Goal: Communication & Community: Answer question/provide support

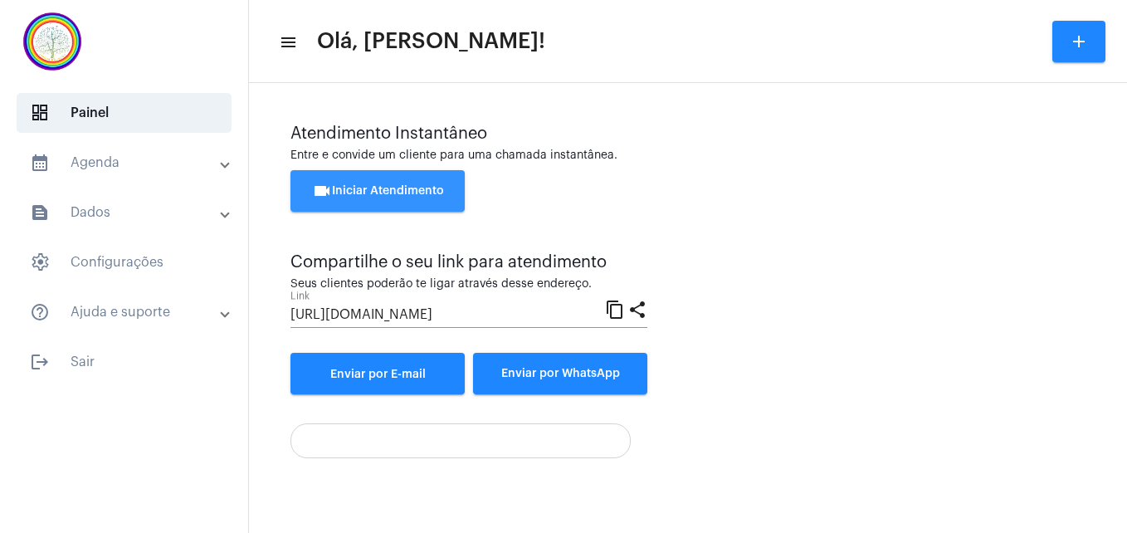
click at [394, 197] on button "videocam Iniciar Atendimento" at bounding box center [378, 191] width 174 height 42
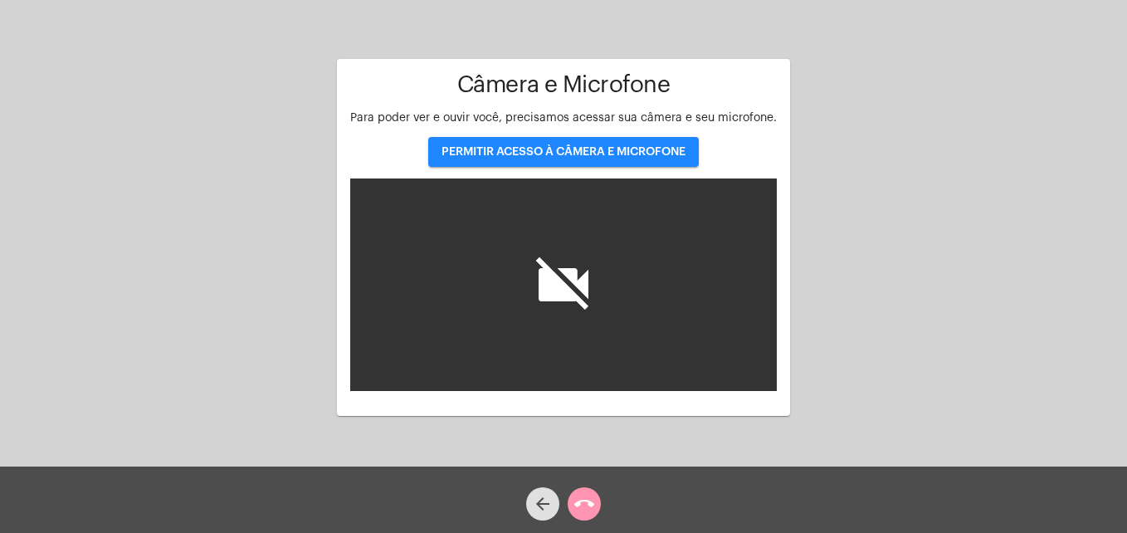
click at [539, 148] on span "PERMITIR ACESSO À CÂMERA E MICROFONE" at bounding box center [564, 152] width 244 height 12
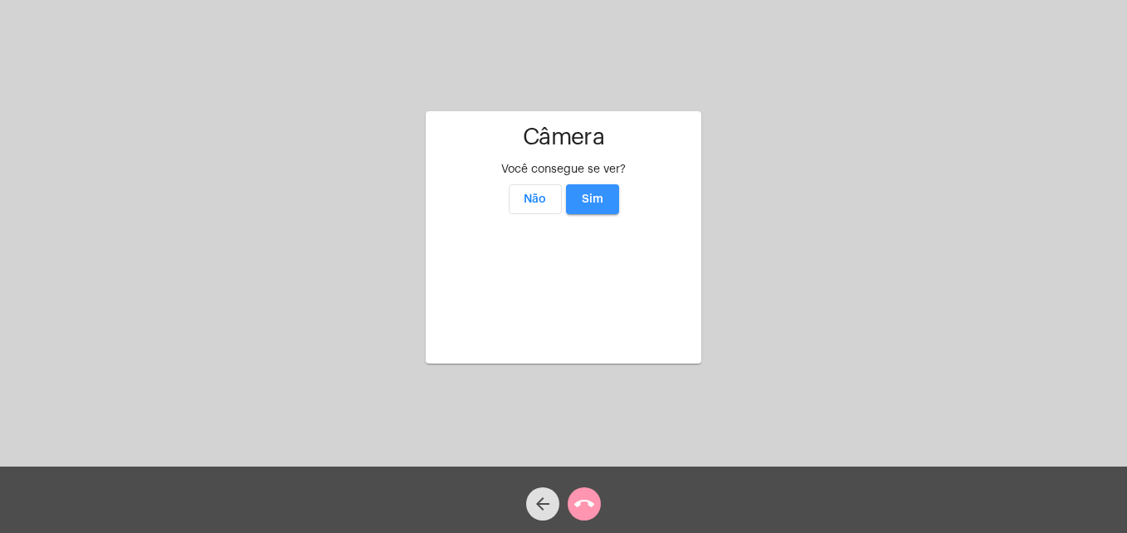
click at [599, 193] on span "Sim" at bounding box center [593, 199] width 22 height 12
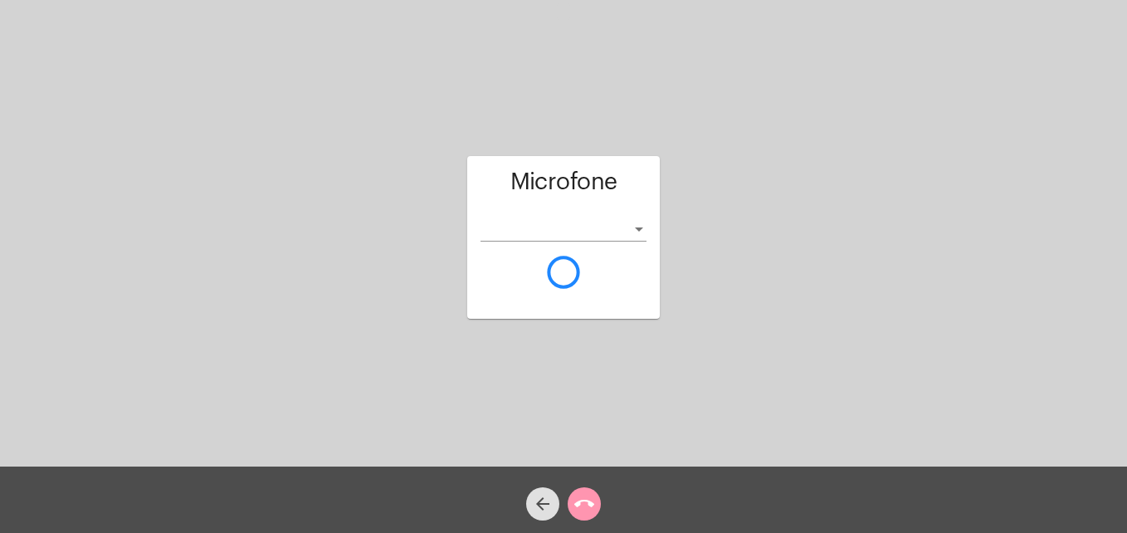
click at [599, 90] on div "Microfone Acessando Câmera e Microfone..." at bounding box center [563, 238] width 193 height 462
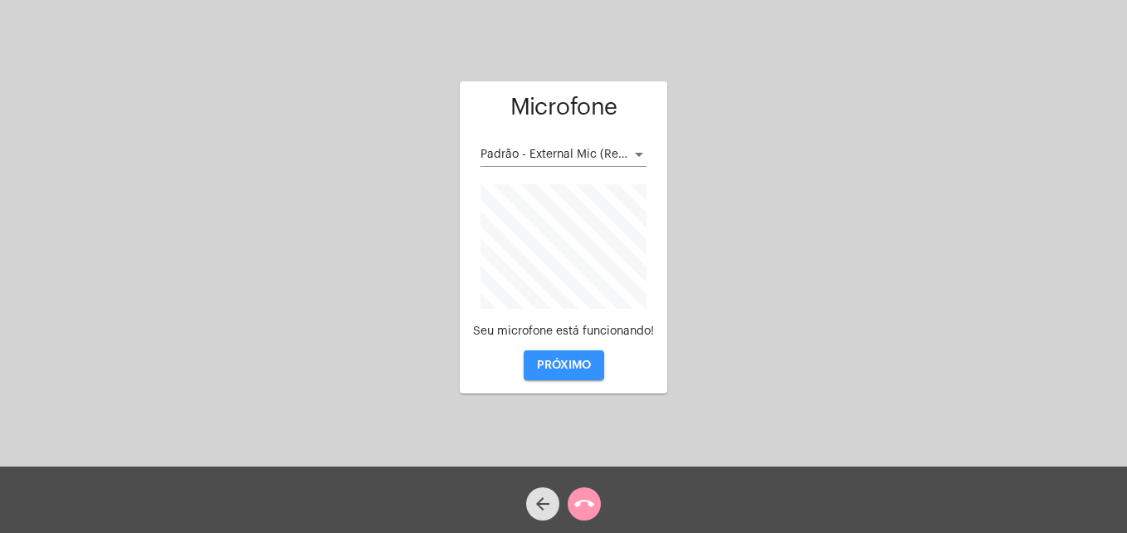
click at [545, 364] on span "PRÓXIMO" at bounding box center [564, 365] width 54 height 12
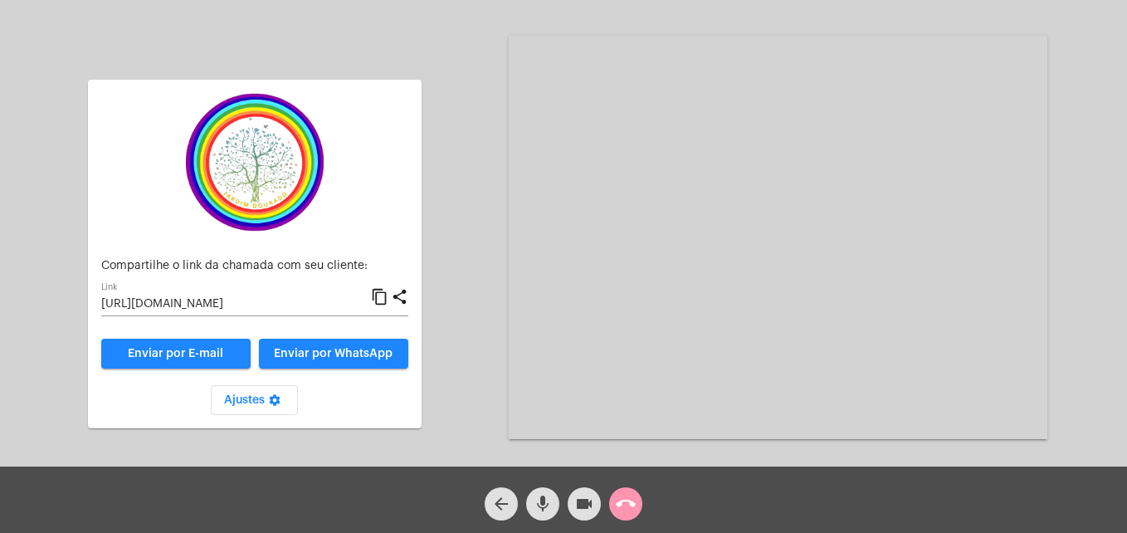
click at [383, 296] on mat-icon "content_copy" at bounding box center [379, 297] width 17 height 20
click at [362, 351] on span "Enviar por WhatsApp" at bounding box center [333, 354] width 119 height 12
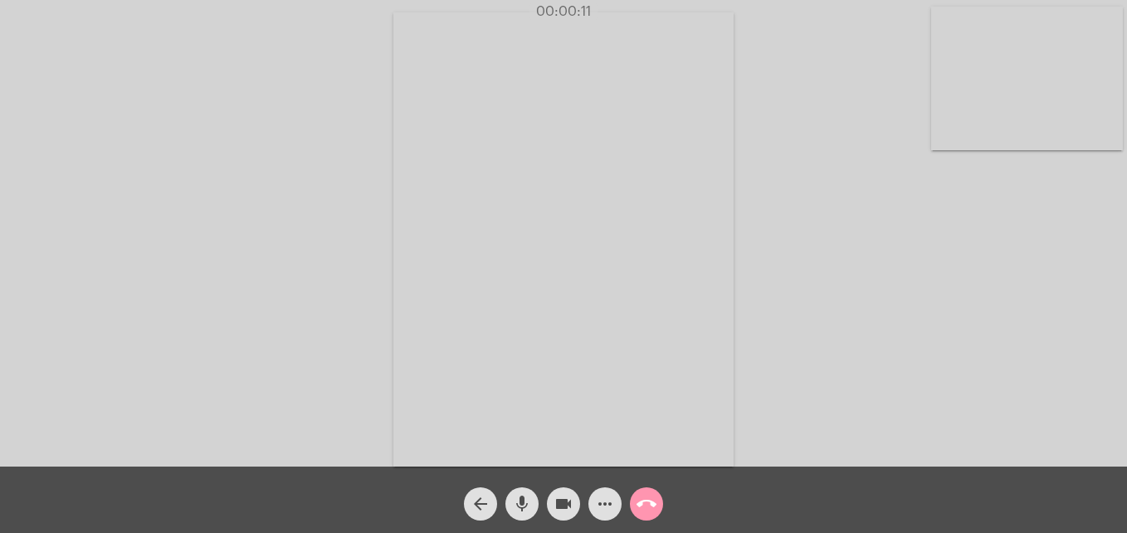
click at [950, 120] on video at bounding box center [1027, 79] width 192 height 144
click at [443, 393] on video at bounding box center [714, 238] width 605 height 454
